Goal: Task Accomplishment & Management: Manage account settings

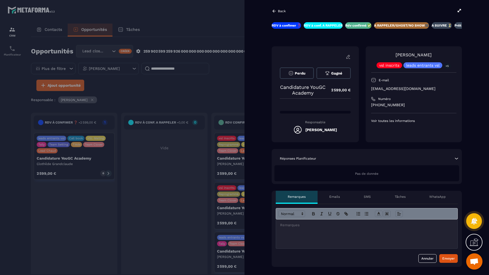
scroll to position [216, 0]
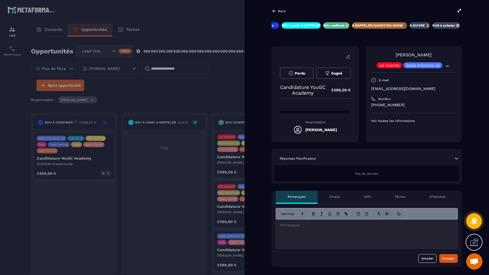
drag, startPoint x: 443, startPoint y: 90, endPoint x: 370, endPoint y: 90, distance: 73.0
click at [370, 90] on div "[PERSON_NAME] vsl inscrits leads entrants vsl +5 E-mail [EMAIL_ADDRESS][DOMAIN_…" at bounding box center [413, 94] width 96 height 96
copy p "[EMAIL_ADDRESS][DOMAIN_NAME]"
drag, startPoint x: 439, startPoint y: 54, endPoint x: 385, endPoint y: 54, distance: 54.0
click at [385, 54] on div "[PERSON_NAME] vsl inscrits leads entrants vsl +5" at bounding box center [413, 60] width 85 height 17
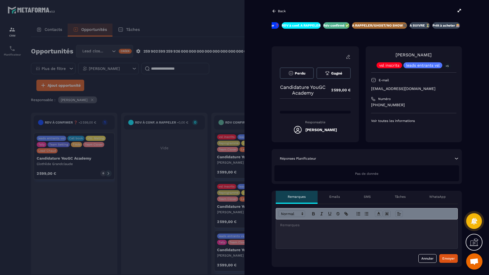
copy link "[PERSON_NAME]"
drag, startPoint x: 402, startPoint y: 105, endPoint x: 367, endPoint y: 105, distance: 34.7
click at [367, 105] on div "[PERSON_NAME] vsl inscrits leads entrants vsl +5 E-mail [EMAIL_ADDRESS][DOMAIN_…" at bounding box center [413, 94] width 96 height 96
copy p "[PHONE_NUMBER]"
drag, startPoint x: 444, startPoint y: 90, endPoint x: 370, endPoint y: 87, distance: 74.4
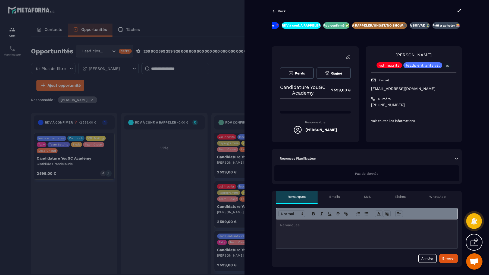
click at [370, 87] on div "[PERSON_NAME] vsl inscrits leads entrants vsl +5 E-mail [EMAIL_ADDRESS][DOMAIN_…" at bounding box center [413, 94] width 96 height 96
copy p "[EMAIL_ADDRESS][DOMAIN_NAME]"
click at [204, 75] on div at bounding box center [244, 137] width 489 height 275
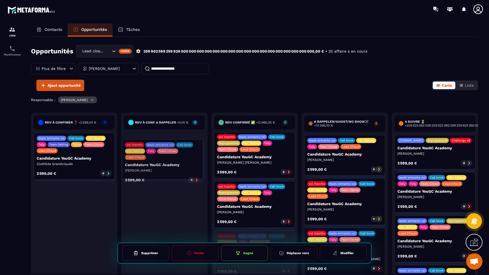
drag, startPoint x: 338, startPoint y: 249, endPoint x: 156, endPoint y: 167, distance: 199.1
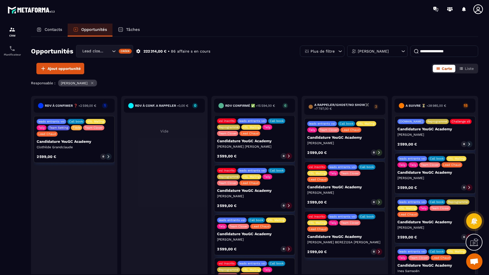
scroll to position [0, 0]
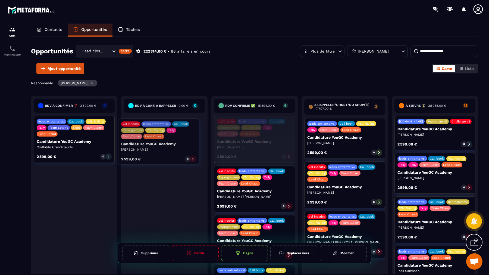
drag, startPoint x: 261, startPoint y: 147, endPoint x: 166, endPoint y: 149, distance: 95.8
click at [166, 149] on div "RDV à confimer ❓ - 2 599,00 € 1 leads entrants vsl Call book VSL Mailing Tally …" at bounding box center [299, 192] width 537 height 193
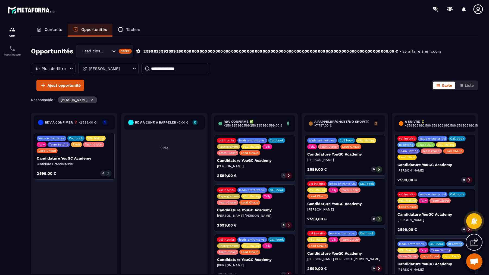
scroll to position [240, 0]
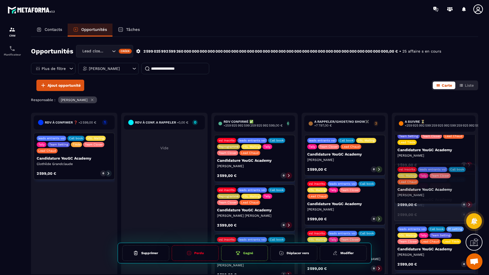
click at [467, 213] on icon at bounding box center [469, 215] width 4 height 4
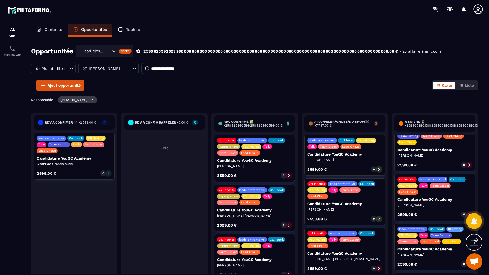
click at [468, 213] on icon at bounding box center [469, 215] width 4 height 4
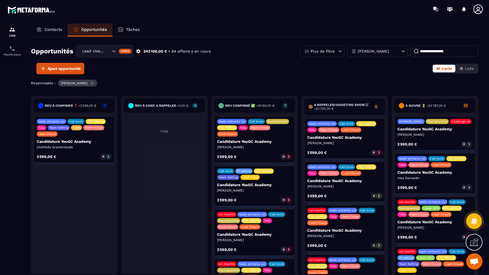
scroll to position [216, 0]
